Goal: Communication & Community: Answer question/provide support

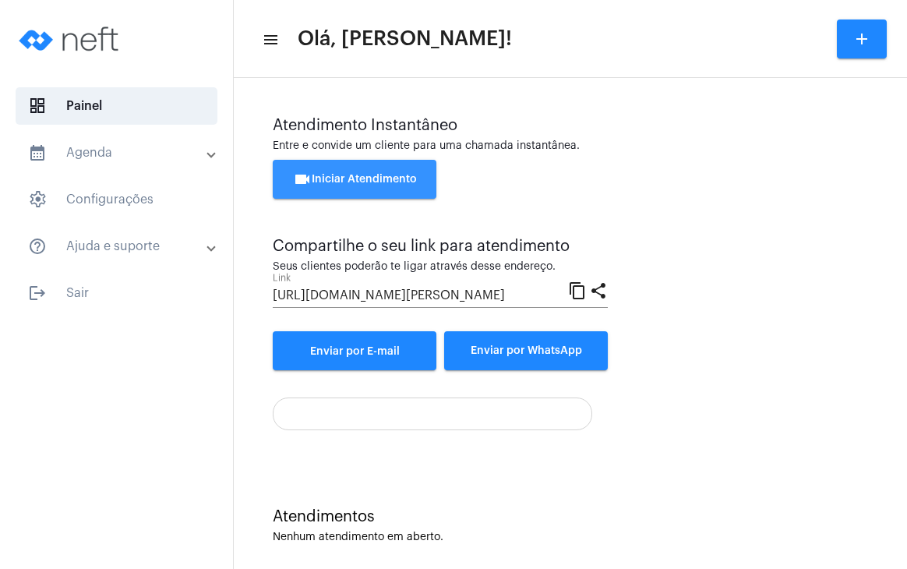
click at [329, 174] on span "videocam Iniciar Atendimento" at bounding box center [355, 179] width 124 height 11
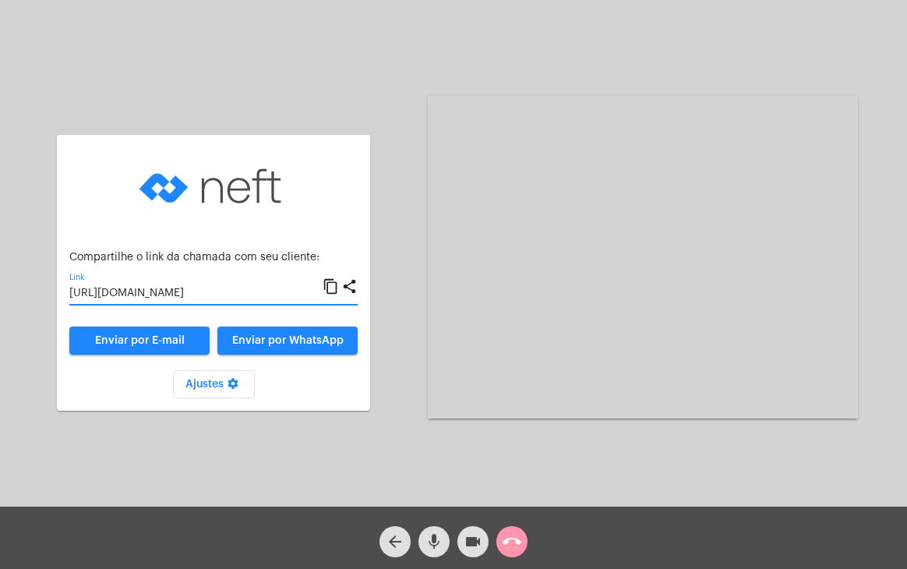
click at [270, 291] on input "[URL][DOMAIN_NAME]" at bounding box center [195, 294] width 253 height 12
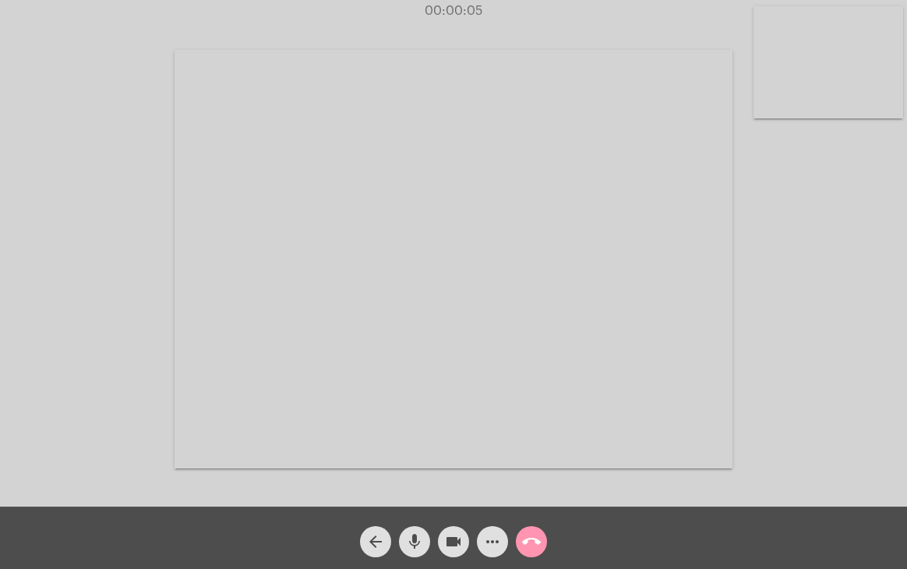
click at [838, 99] on video at bounding box center [828, 62] width 150 height 112
click at [598, 196] on video at bounding box center [562, 257] width 558 height 418
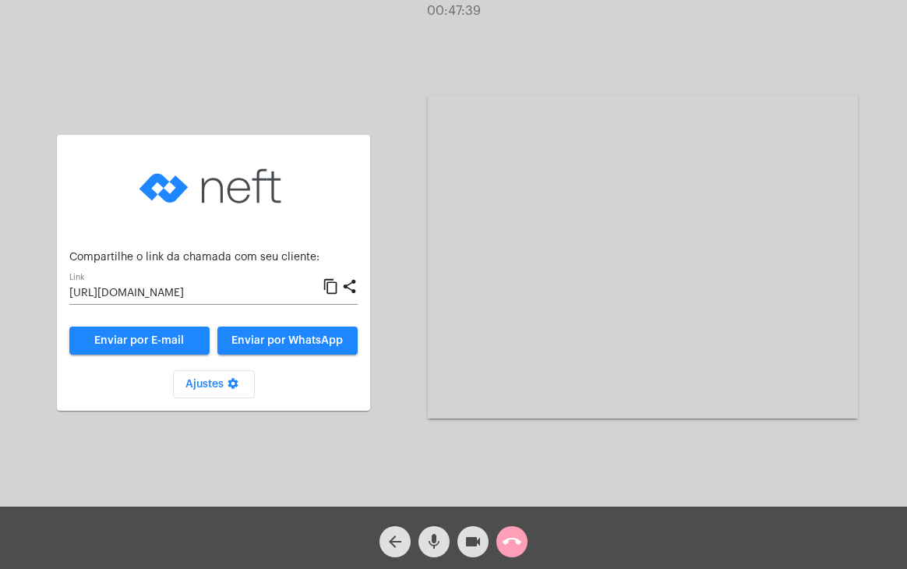
click at [520, 546] on mat-icon "call_end" at bounding box center [512, 541] width 19 height 19
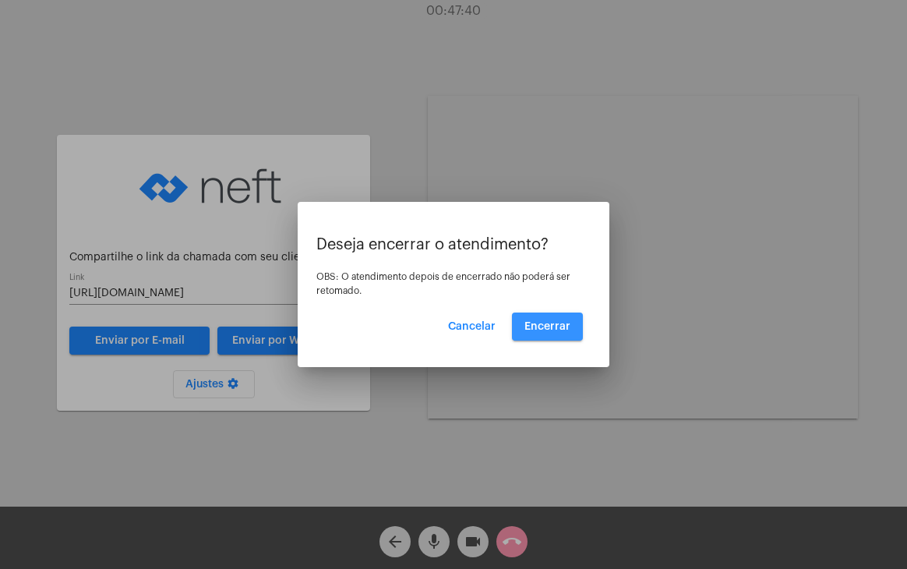
click at [552, 329] on span "Encerrar" at bounding box center [547, 326] width 46 height 11
